Goal: Task Accomplishment & Management: Manage account settings

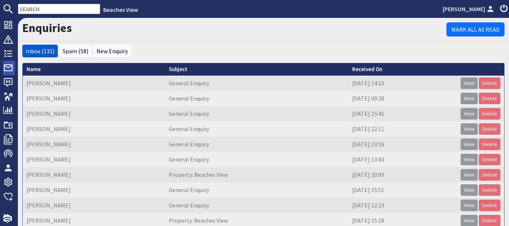
click at [11, 69] on icon at bounding box center [8, 68] width 10 height 10
click at [68, 54] on link "Spam (58)" at bounding box center [76, 50] width 26 height 7
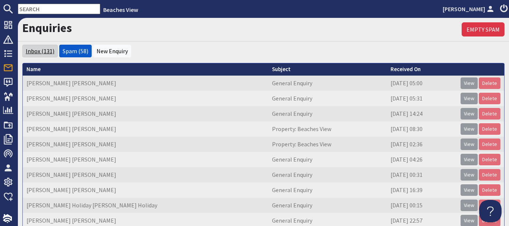
click at [41, 50] on link "Inbox (131)" at bounding box center [40, 50] width 29 height 7
